Goal: Task Accomplishment & Management: Use online tool/utility

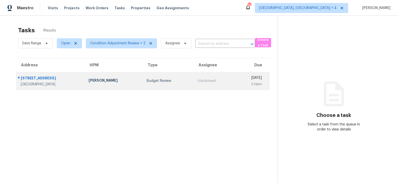
click at [147, 82] on div "Budget Review" at bounding box center [168, 80] width 43 height 5
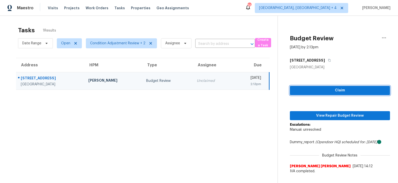
click at [324, 93] on span "Claim" at bounding box center [340, 90] width 92 height 6
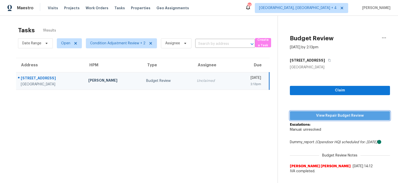
click at [319, 118] on span "View Repair Budget Review" at bounding box center [340, 116] width 92 height 6
